Goal: Information Seeking & Learning: Learn about a topic

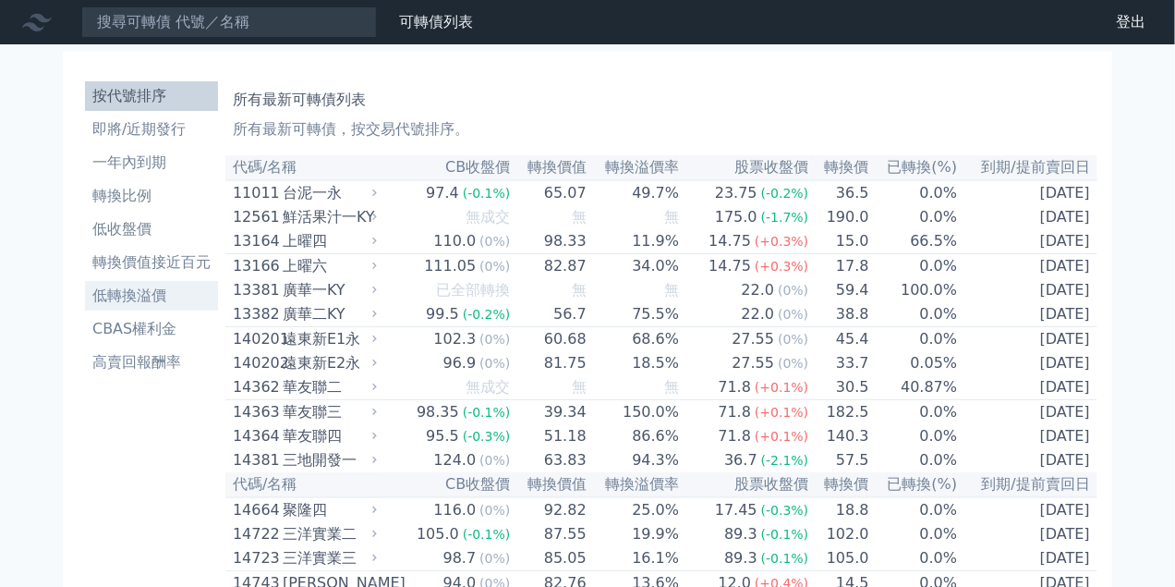
click at [135, 293] on li "低轉換溢價" at bounding box center [151, 296] width 133 height 22
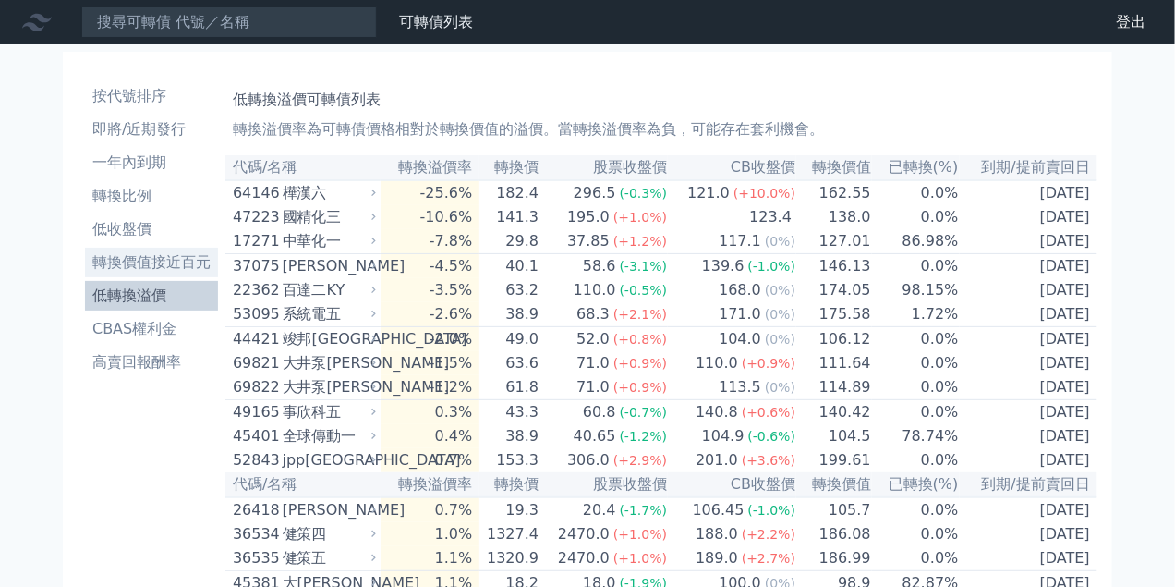
click at [116, 266] on li "轉換價值接近百元" at bounding box center [151, 262] width 133 height 22
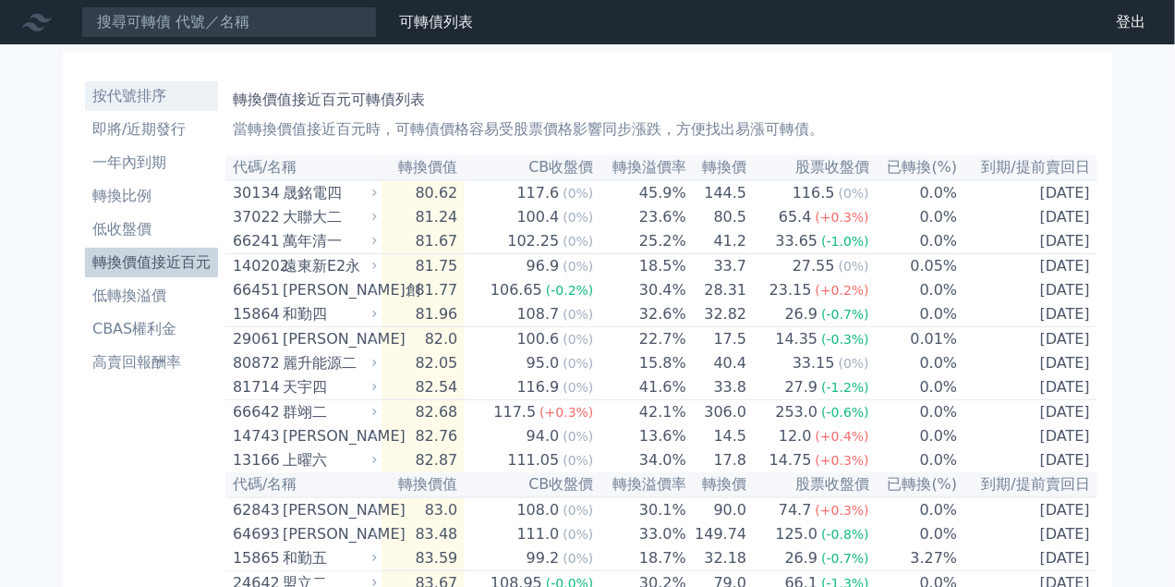
click at [109, 103] on li "按代號排序" at bounding box center [151, 96] width 133 height 22
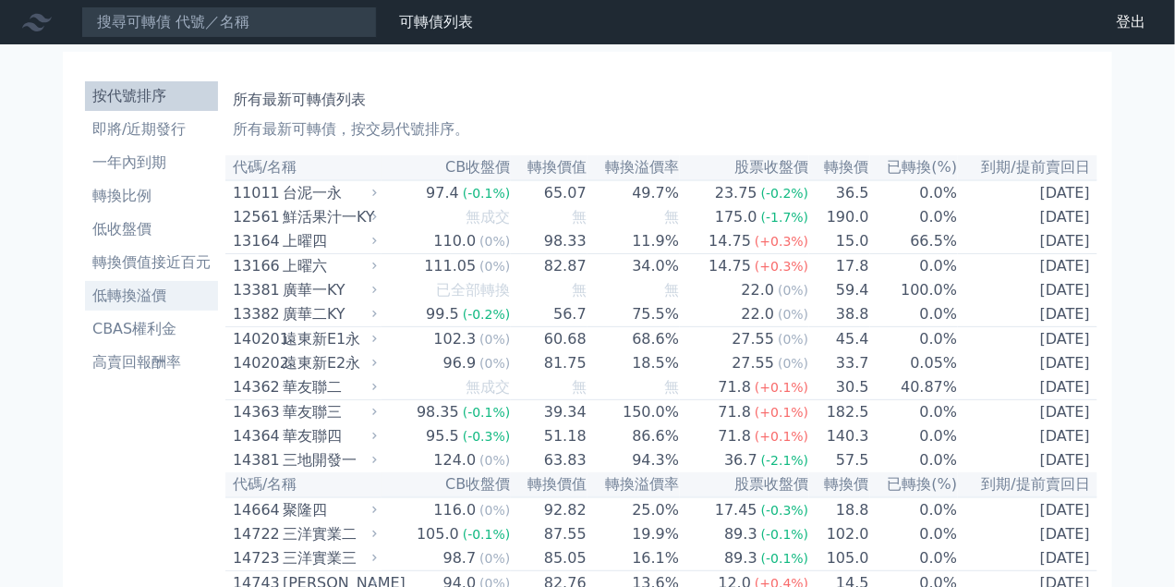
click at [121, 297] on li "低轉換溢價" at bounding box center [151, 296] width 133 height 22
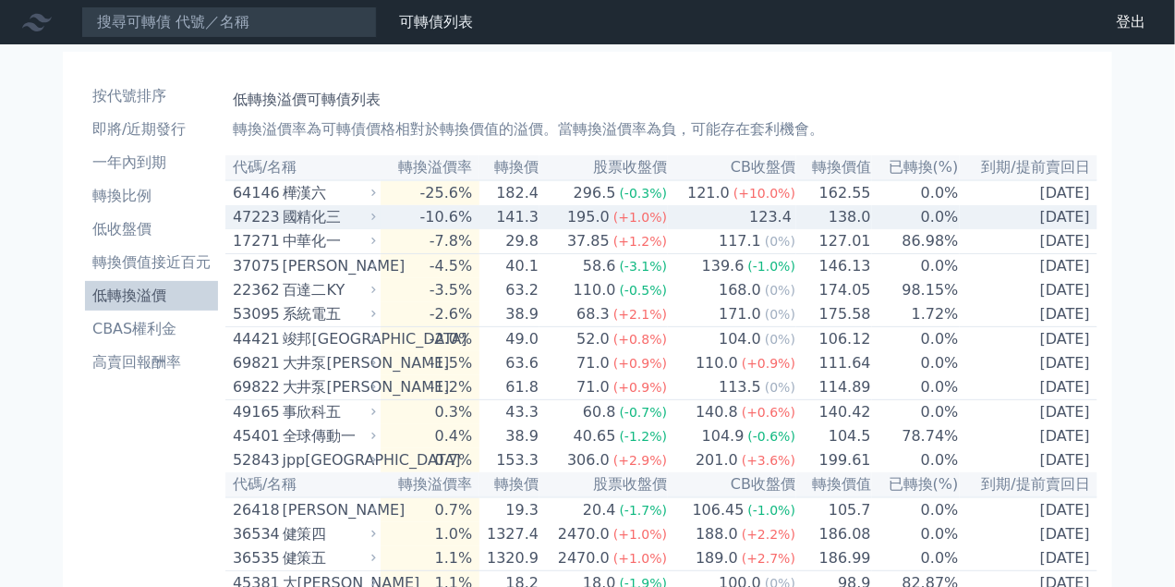
click at [298, 224] on div "國精化三" at bounding box center [328, 217] width 90 height 22
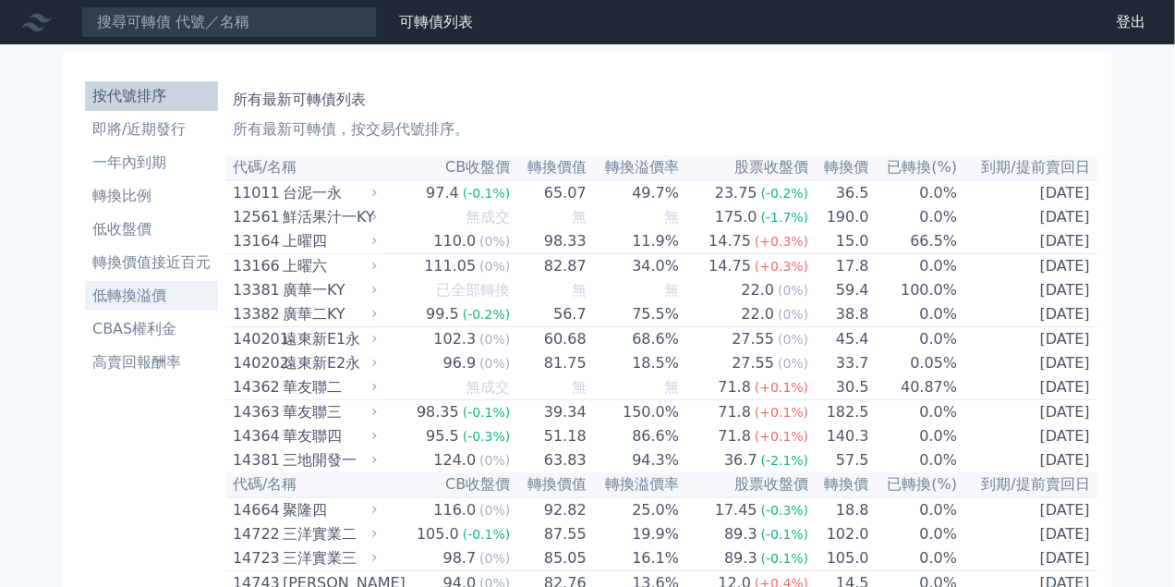
click at [130, 298] on li "低轉換溢價" at bounding box center [151, 296] width 133 height 22
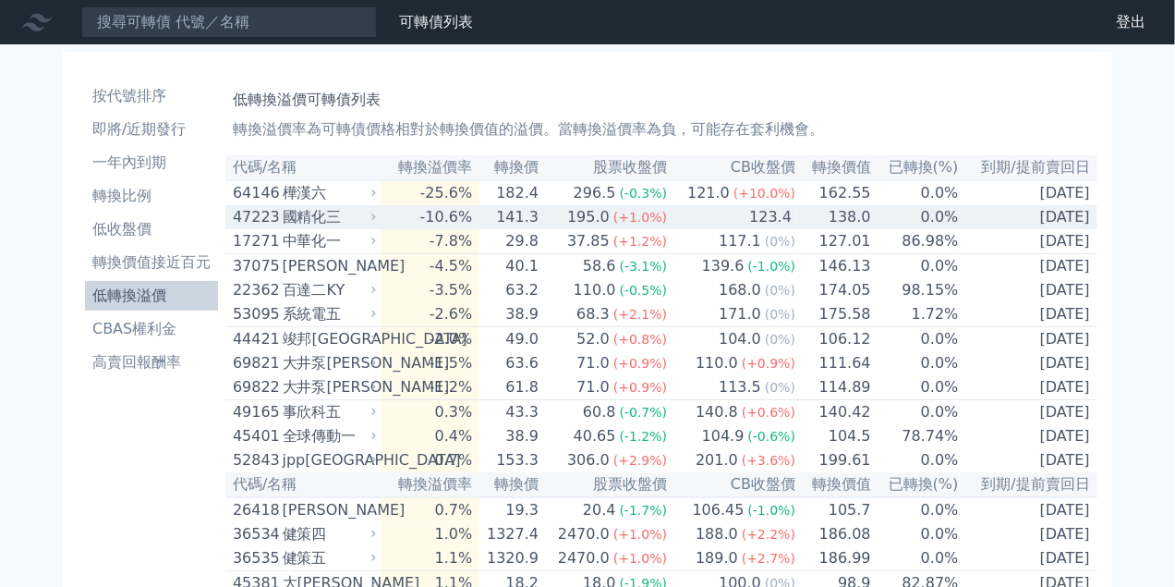
click at [325, 223] on div "國精化三" at bounding box center [328, 217] width 90 height 22
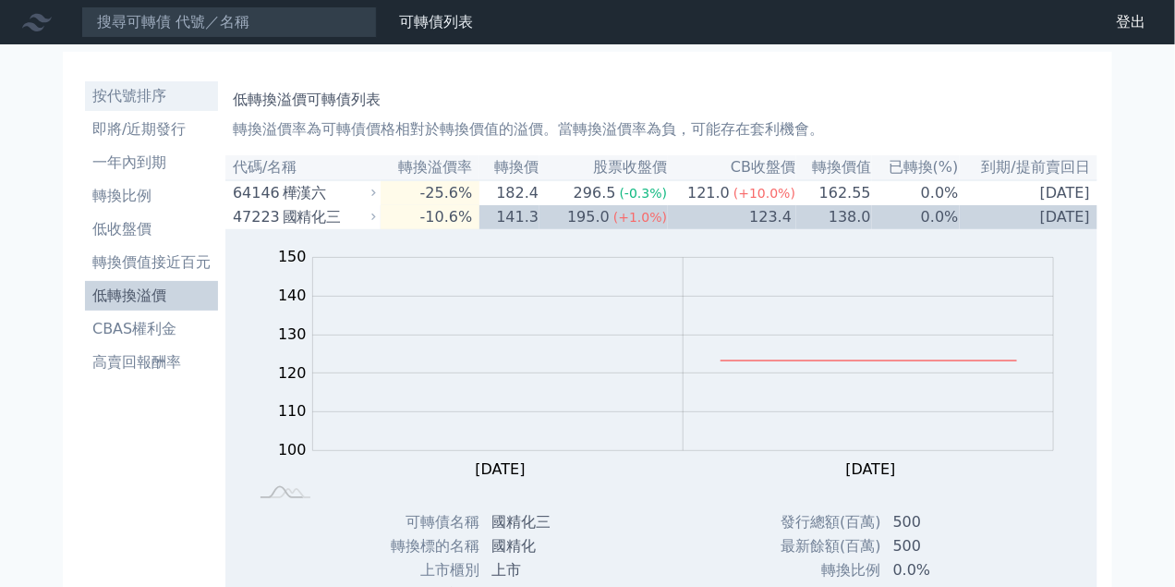
click at [139, 99] on li "按代號排序" at bounding box center [151, 96] width 133 height 22
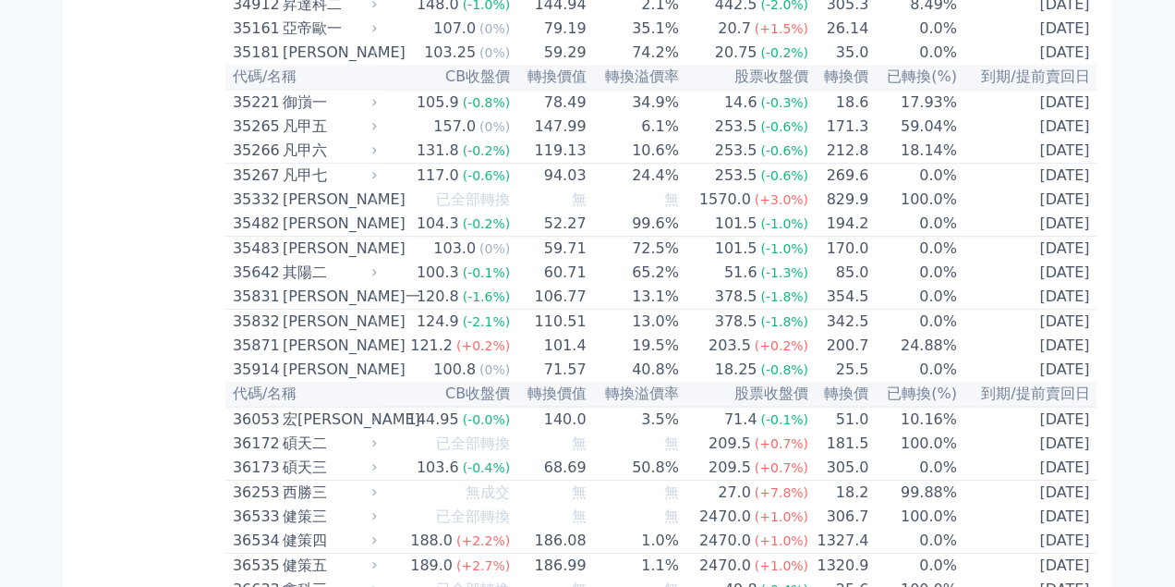
scroll to position [3764, 0]
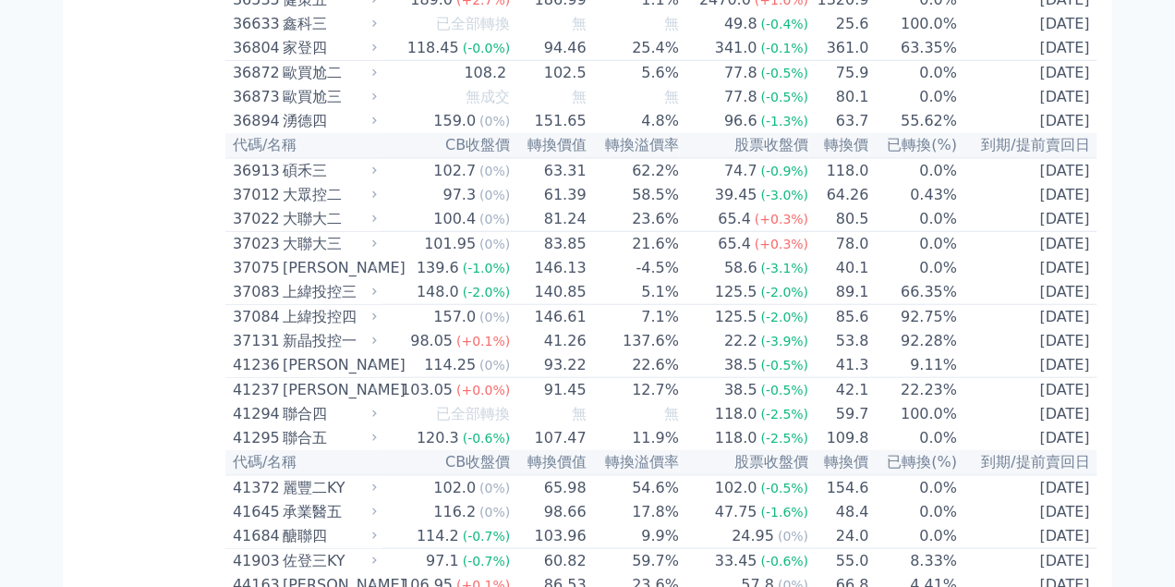
scroll to position [5196, 0]
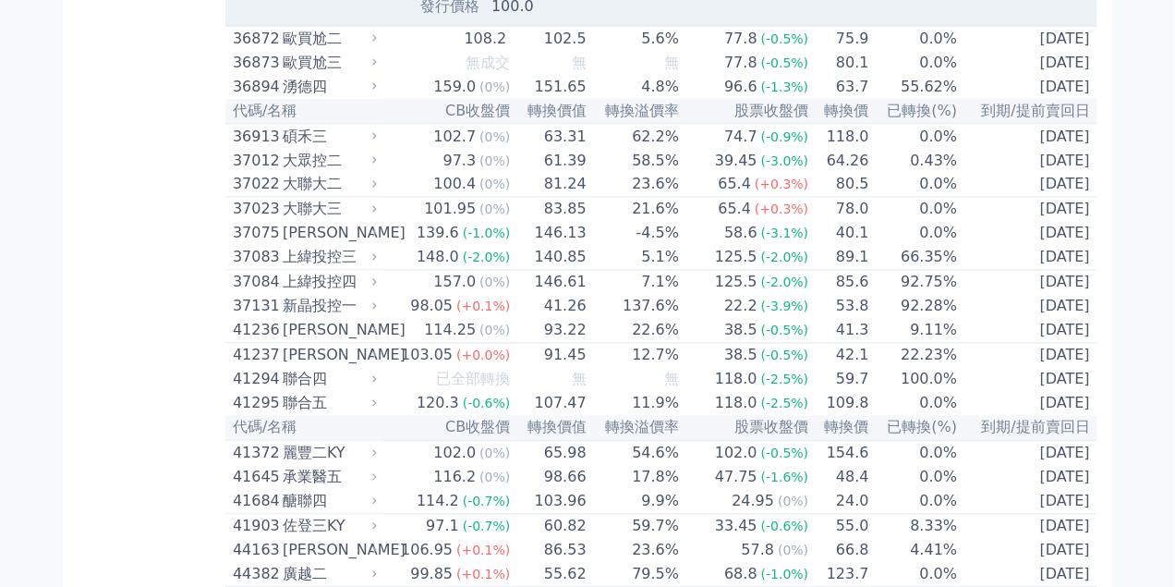
scroll to position [5704, 0]
